Goal: Browse casually: Explore the website without a specific task or goal

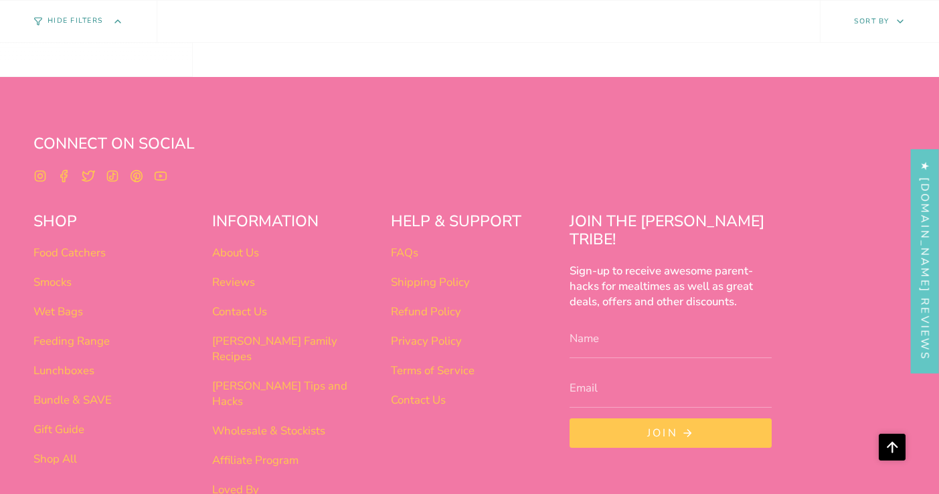
scroll to position [1051, 0]
